Goal: Navigation & Orientation: Find specific page/section

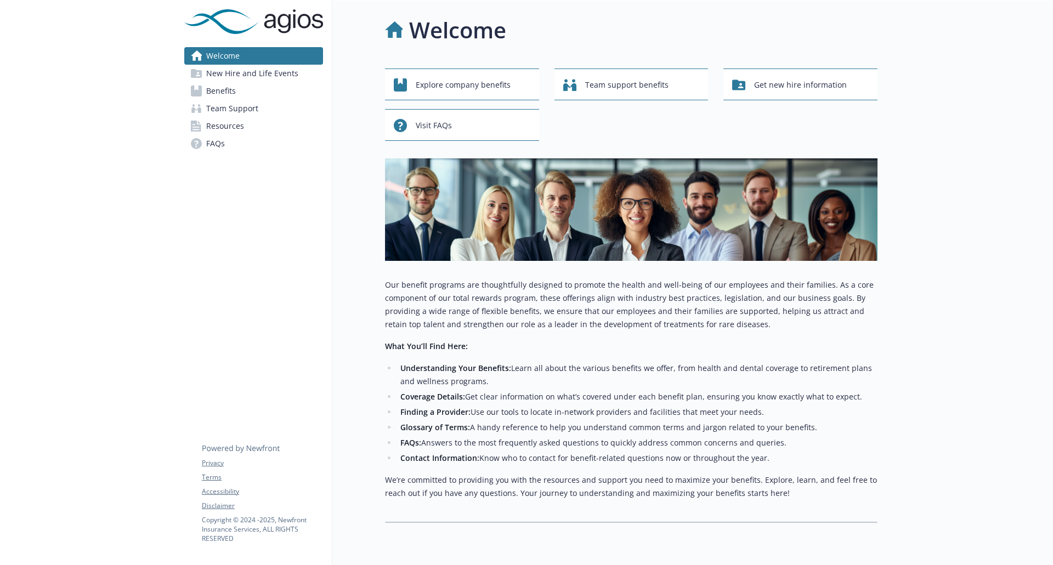
click at [235, 86] on span "Benefits" at bounding box center [221, 91] width 30 height 18
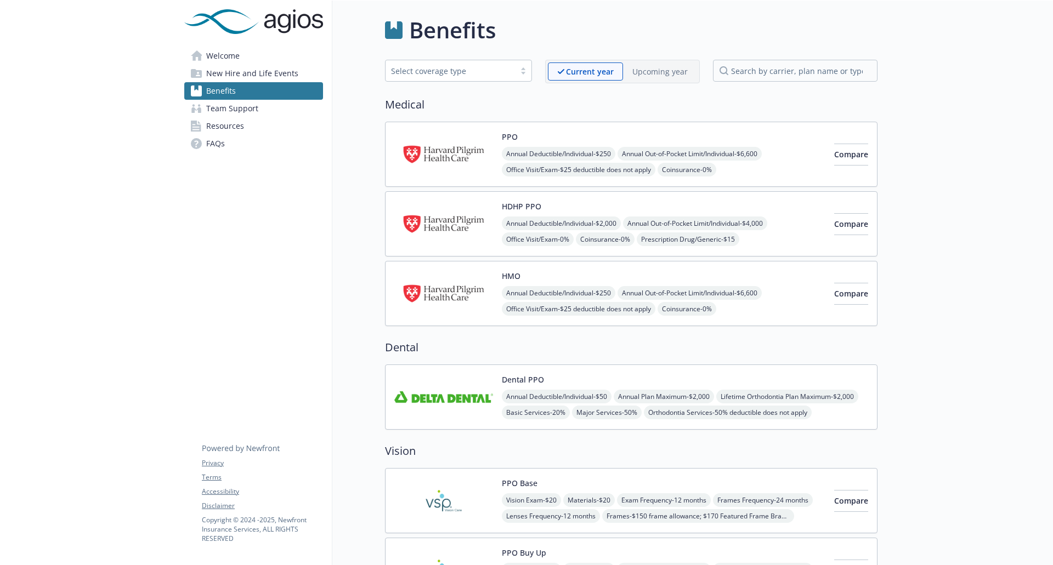
click at [233, 135] on link "FAQs" at bounding box center [253, 144] width 139 height 18
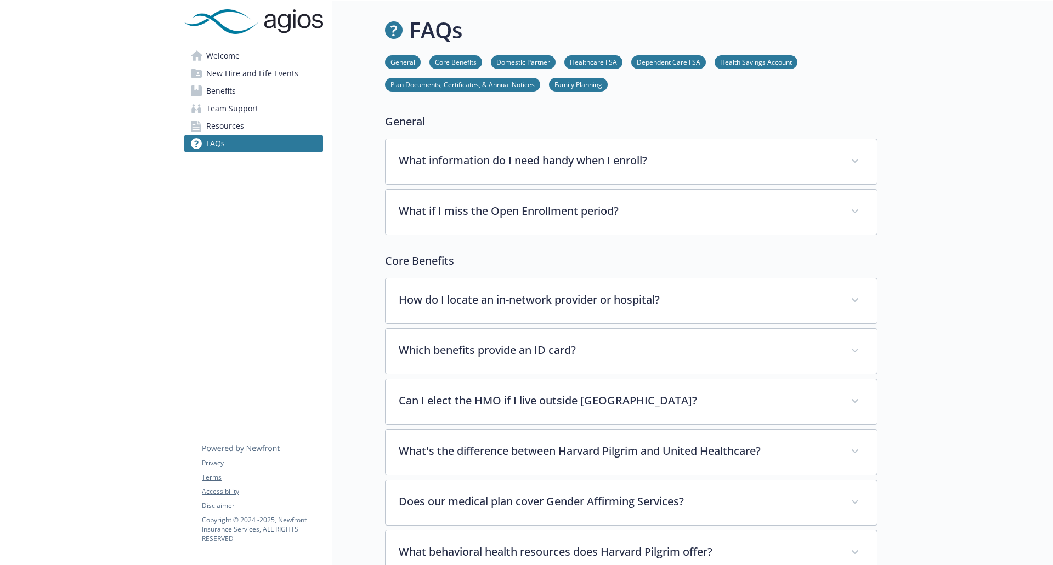
click at [235, 128] on span "Resources" at bounding box center [225, 126] width 38 height 18
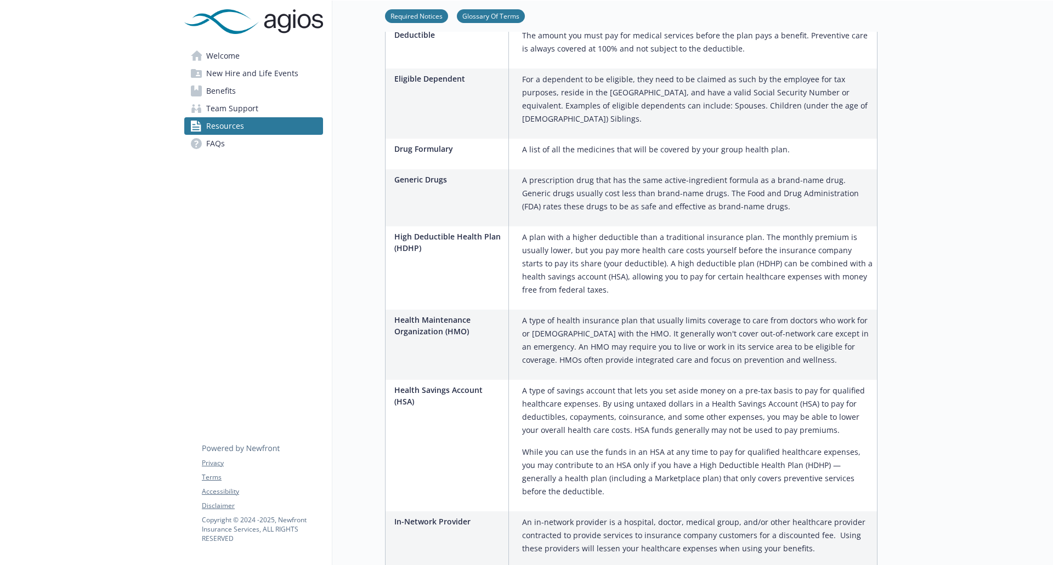
scroll to position [932, 0]
